Goal: Task Accomplishment & Management: Manage account settings

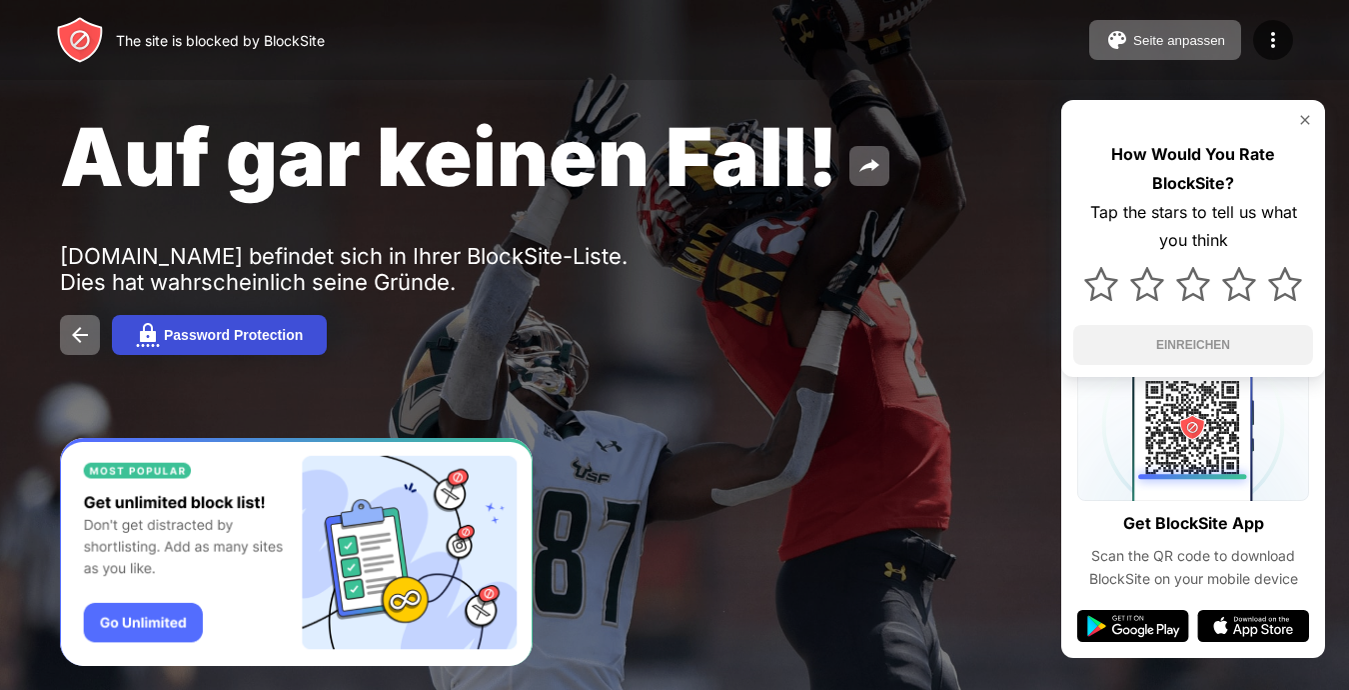
click at [284, 336] on div "Password Protection" at bounding box center [233, 335] width 139 height 16
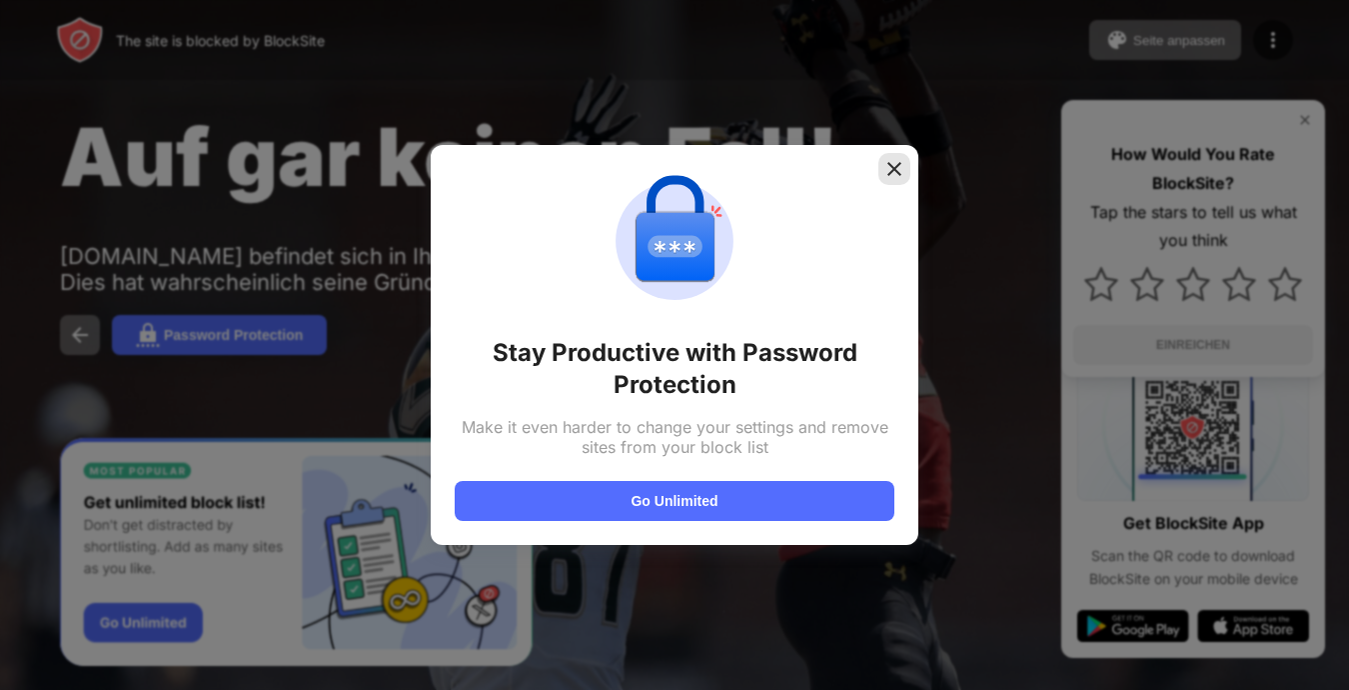
click at [887, 177] on img at bounding box center [894, 169] width 20 height 20
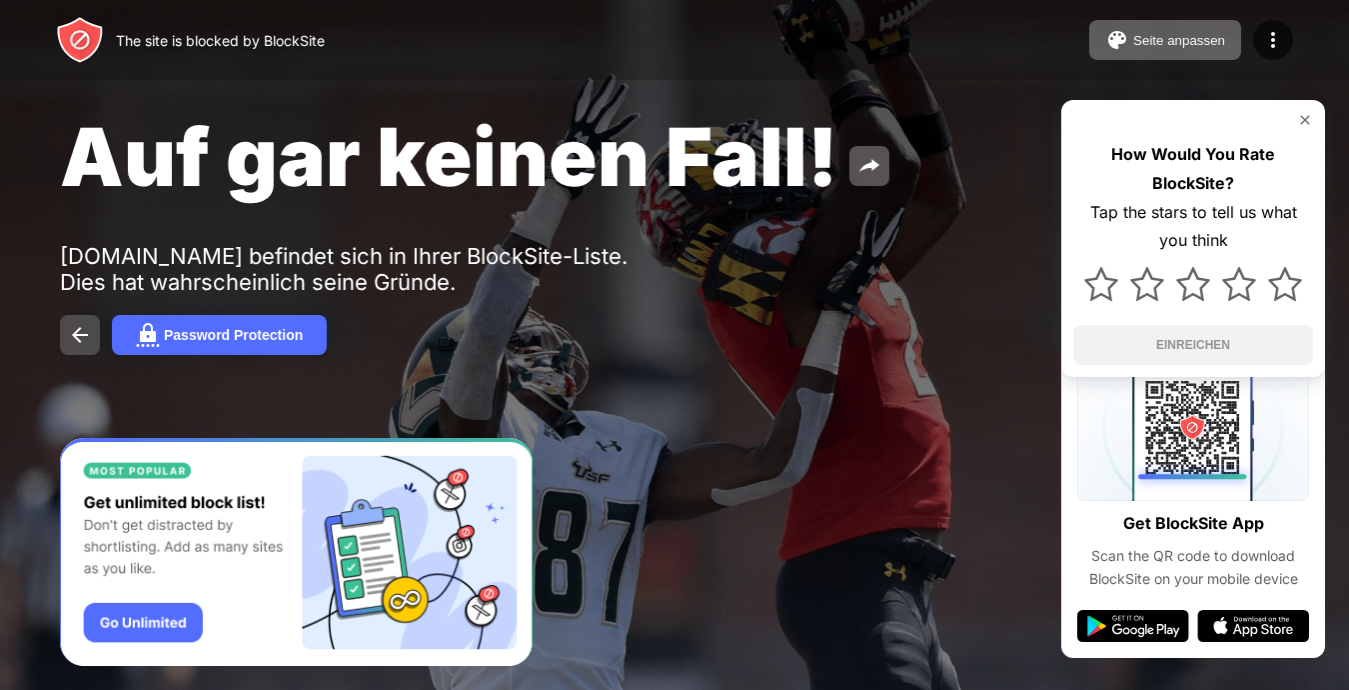
click at [80, 328] on img at bounding box center [80, 335] width 24 height 24
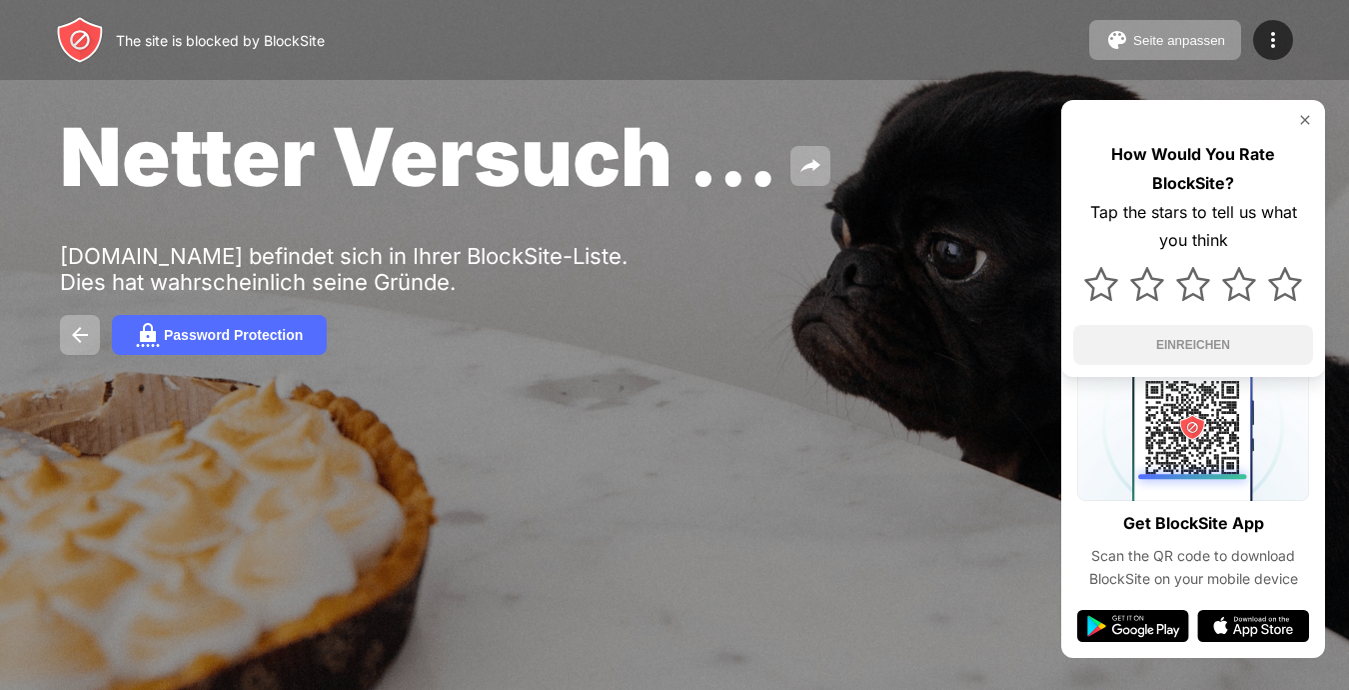
click at [80, 328] on img at bounding box center [80, 335] width 24 height 24
